Goal: Check status

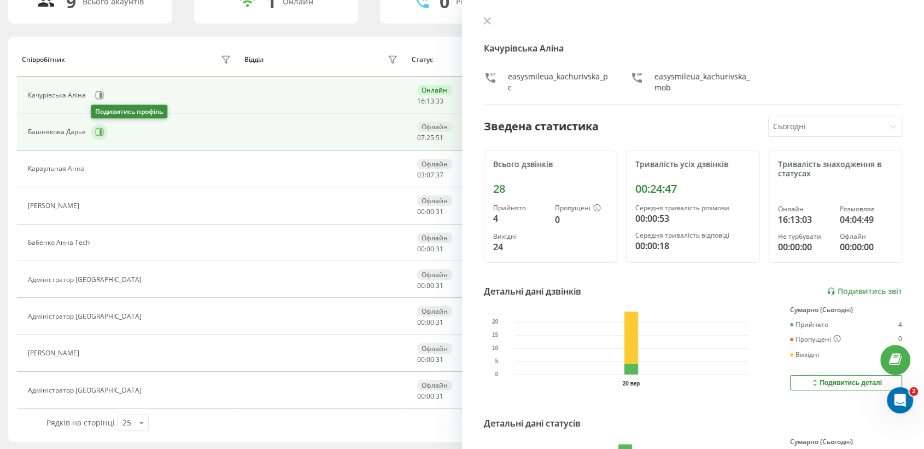
click at [97, 128] on icon at bounding box center [100, 132] width 8 height 8
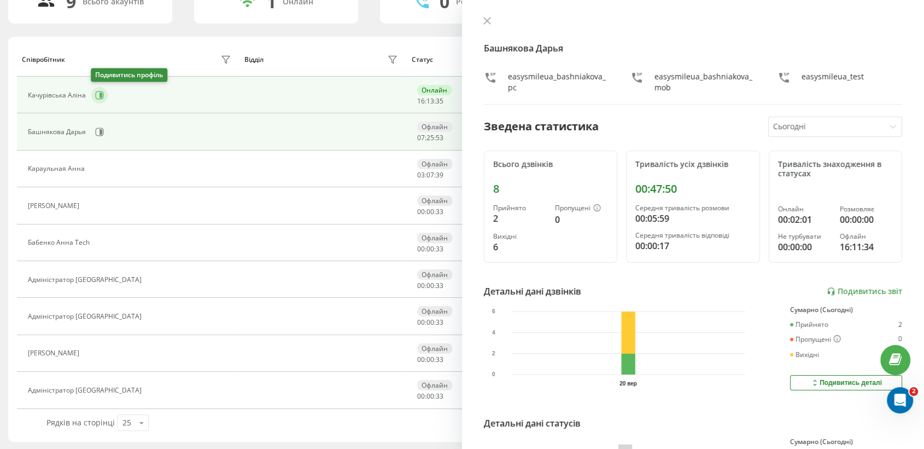
click at [95, 95] on icon at bounding box center [99, 95] width 9 height 9
